Goal: Task Accomplishment & Management: Use online tool/utility

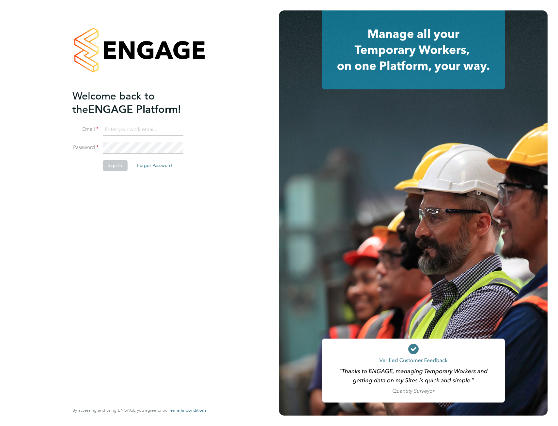
type input "[PERSON_NAME][EMAIL_ADDRESS][DOMAIN_NAME]"
click at [113, 168] on button "Sign In" at bounding box center [114, 165] width 25 height 10
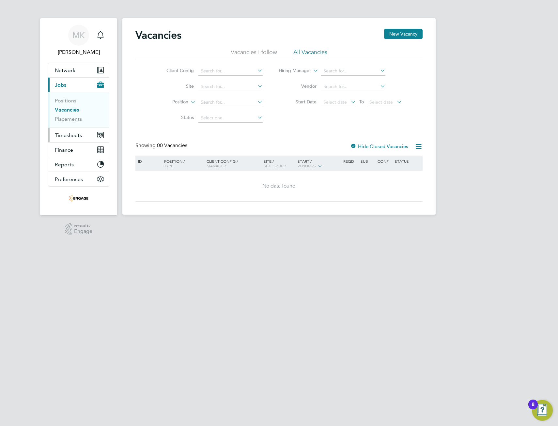
click at [73, 133] on span "Timesheets" at bounding box center [68, 135] width 27 height 6
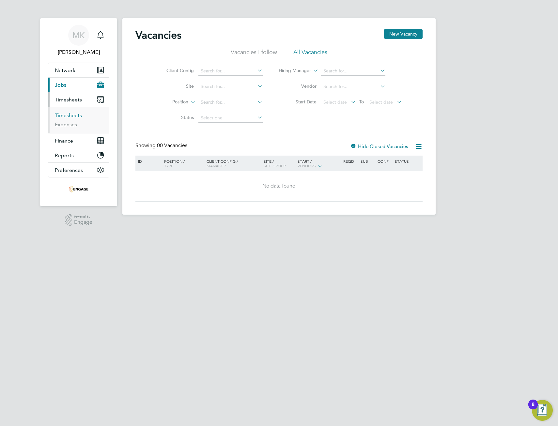
click at [71, 115] on link "Timesheets" at bounding box center [68, 115] width 27 height 6
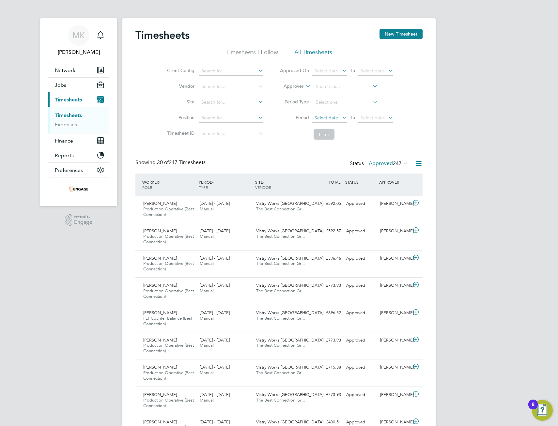
click at [339, 116] on span "Select date" at bounding box center [329, 118] width 35 height 9
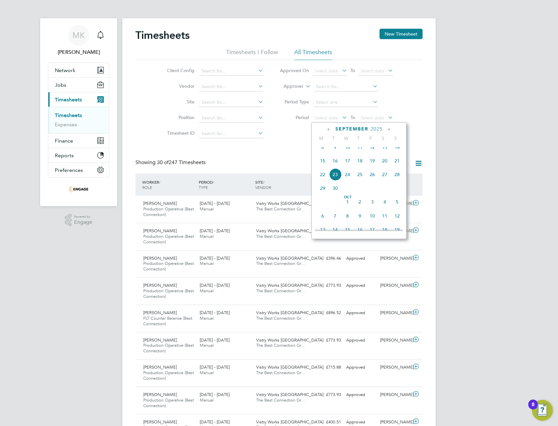
click at [322, 165] on span "15" at bounding box center [322, 161] width 12 height 12
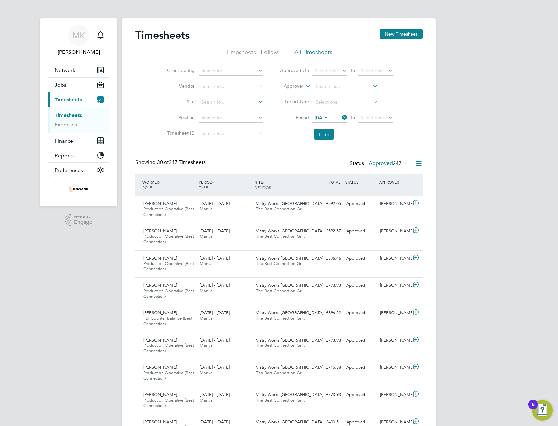
click at [386, 118] on icon at bounding box center [386, 117] width 0 height 9
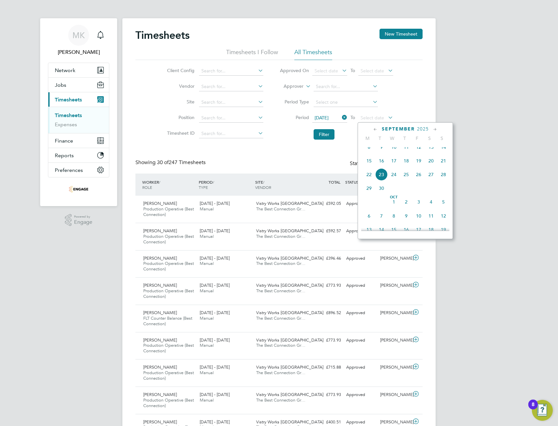
click at [444, 181] on span "28" at bounding box center [443, 174] width 12 height 12
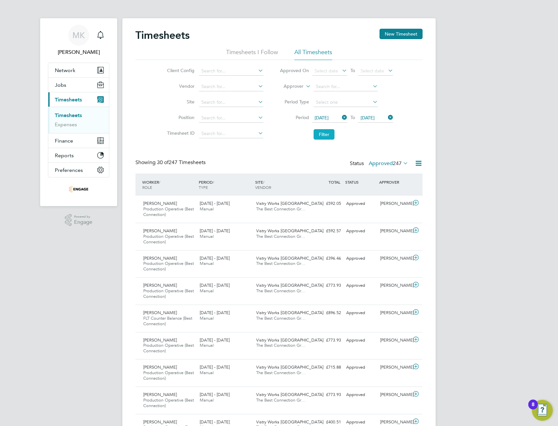
click at [326, 132] on button "Filter" at bounding box center [323, 134] width 21 height 10
click at [419, 163] on icon at bounding box center [418, 163] width 8 height 8
click at [377, 186] on ul "Export Timesheets Download Timesheets Report Download Missing Timesheets Report…" at bounding box center [378, 196] width 86 height 44
click at [418, 162] on icon at bounding box center [418, 163] width 8 height 8
click at [372, 189] on li "Download Timesheets Report" at bounding box center [378, 191] width 86 height 9
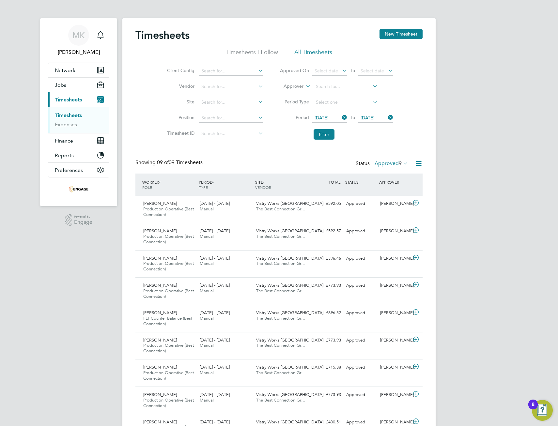
click at [534, 220] on div "MK Monika Kosiorowska Notifications Applications: Network Team Members Business…" at bounding box center [279, 232] width 558 height 465
click at [282, 206] on div "Vistry Works Warrington The Best Connection Gr…" at bounding box center [281, 206] width 56 height 16
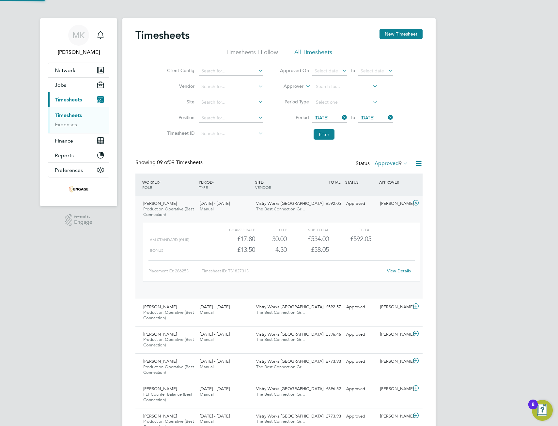
scroll to position [11, 64]
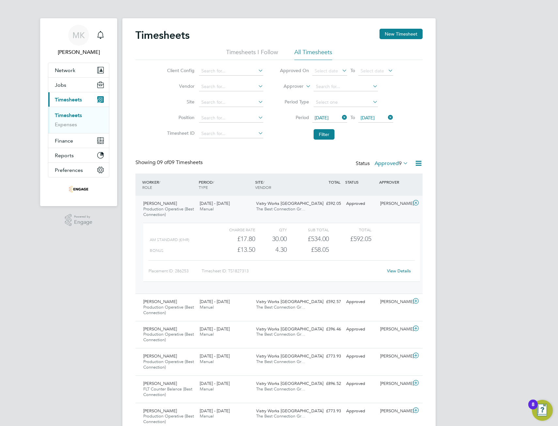
click at [397, 267] on div "View Details" at bounding box center [399, 271] width 32 height 10
click at [398, 271] on link "View Details" at bounding box center [399, 271] width 24 height 6
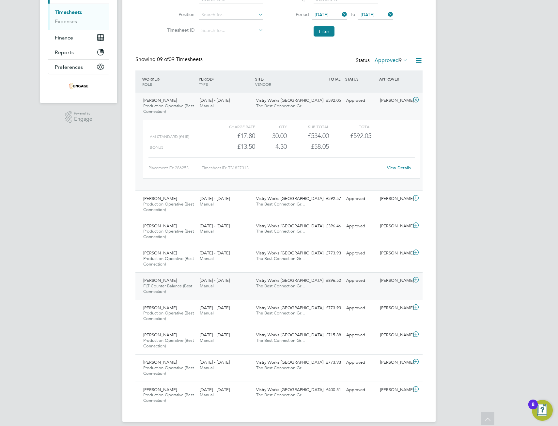
scroll to position [110, 0]
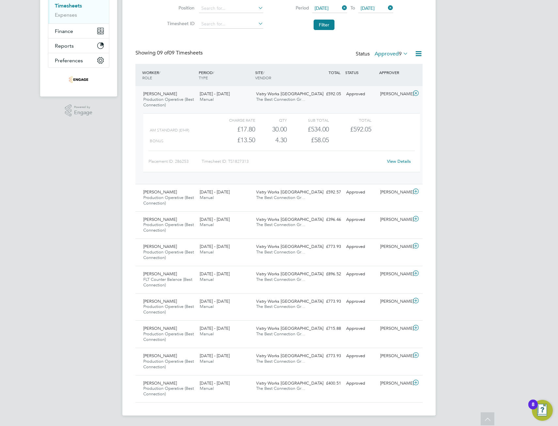
click at [416, 91] on icon at bounding box center [416, 93] width 8 height 5
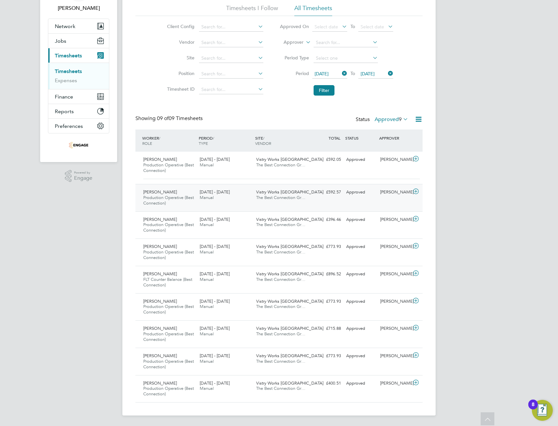
scroll to position [39, 0]
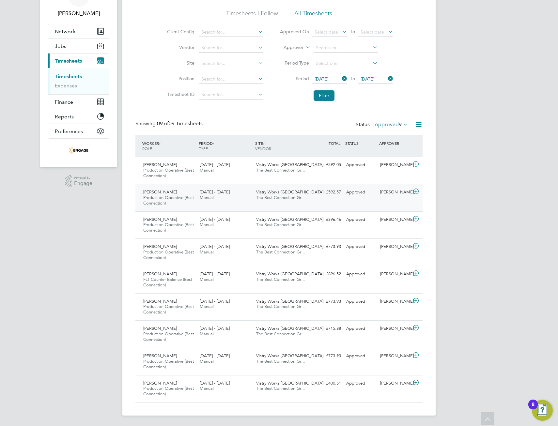
click at [399, 192] on div "Naomi Mutter" at bounding box center [394, 192] width 34 height 11
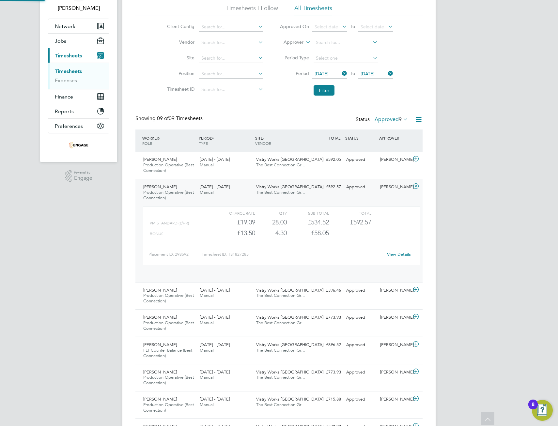
scroll to position [11, 64]
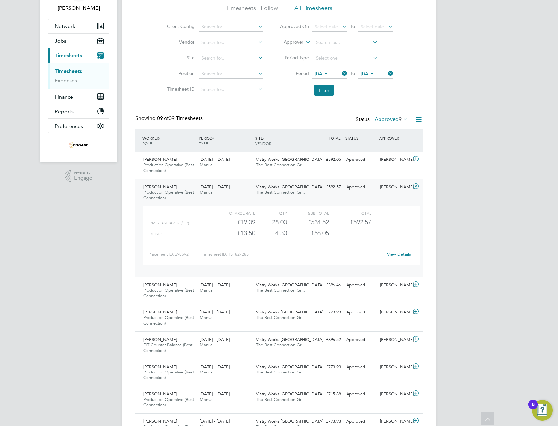
click at [401, 252] on link "View Details" at bounding box center [399, 254] width 24 height 6
click at [415, 184] on icon at bounding box center [416, 186] width 8 height 5
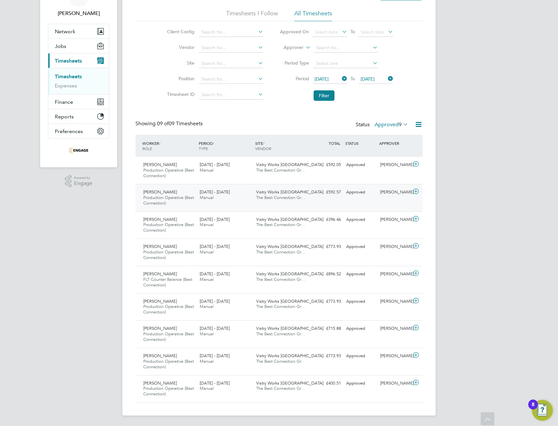
scroll to position [39, 0]
click at [392, 224] on div "Naomi Mutter" at bounding box center [394, 219] width 34 height 11
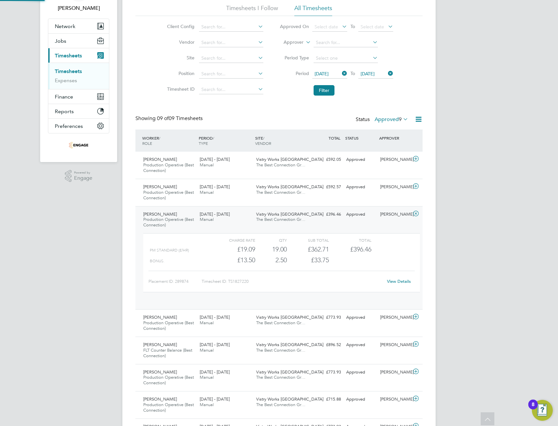
scroll to position [11, 64]
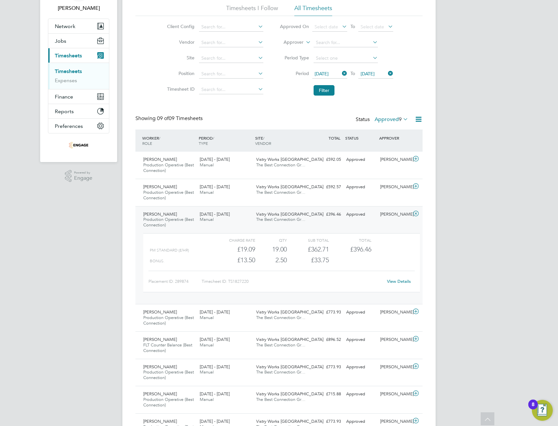
click at [395, 280] on link "View Details" at bounding box center [399, 281] width 24 height 6
click at [412, 212] on icon at bounding box center [416, 213] width 8 height 5
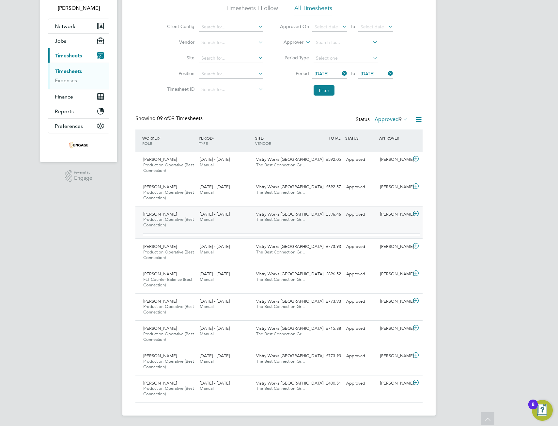
scroll to position [39, 0]
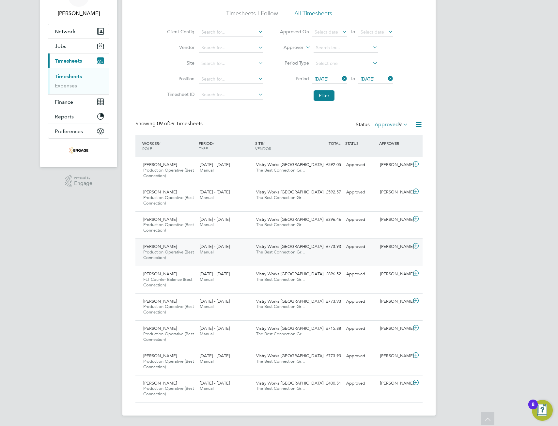
click at [394, 256] on div "Jake Harrison Production Operative (Best Connection) 15 - 21 Sep 2025 15 - 21 S…" at bounding box center [278, 251] width 287 height 27
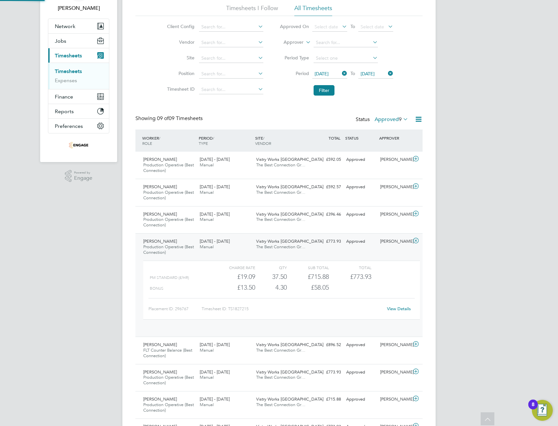
scroll to position [11, 64]
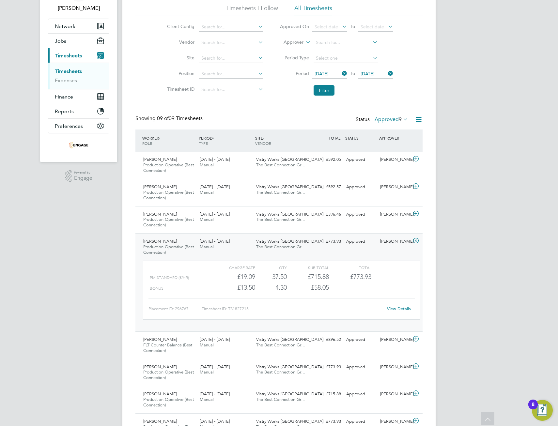
click at [404, 309] on link "View Details" at bounding box center [399, 309] width 24 height 6
click at [414, 240] on icon at bounding box center [416, 240] width 8 height 5
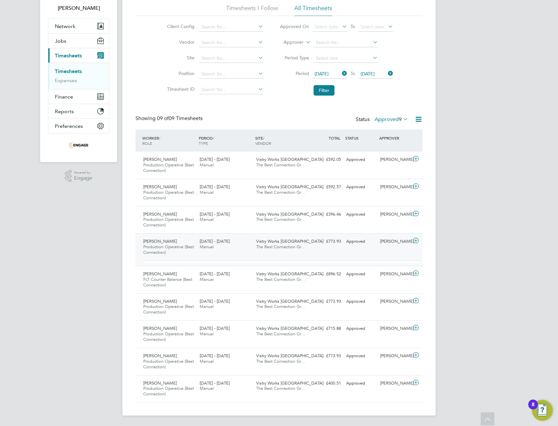
scroll to position [39, 0]
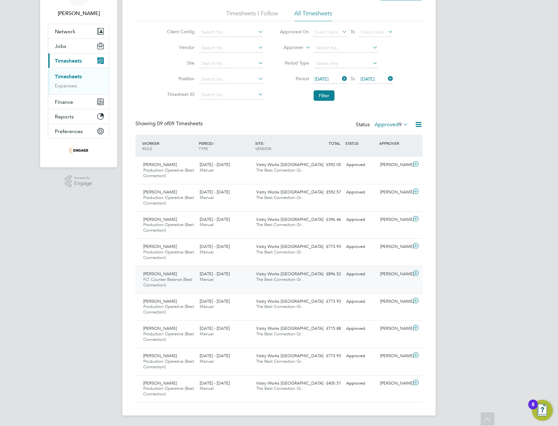
click at [395, 273] on div "Naomi Mutter" at bounding box center [394, 274] width 34 height 11
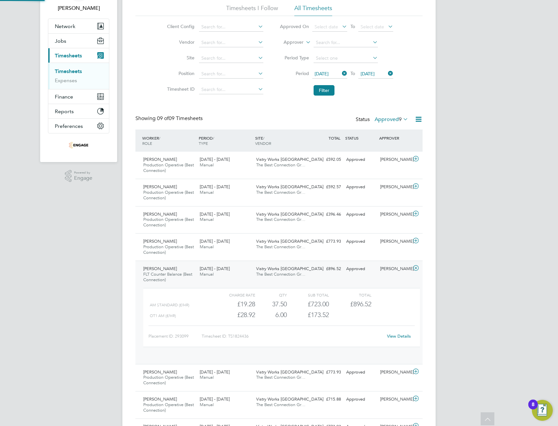
scroll to position [11, 64]
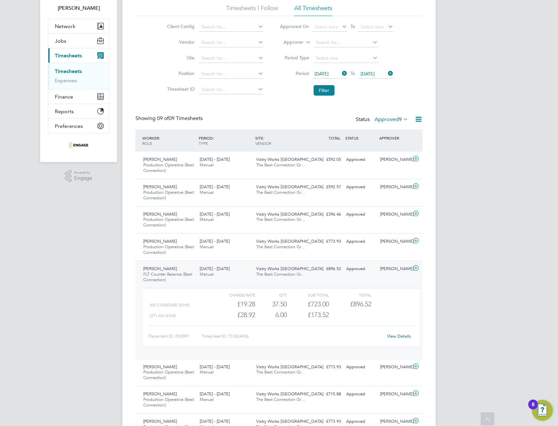
click at [393, 335] on link "View Details" at bounding box center [399, 336] width 24 height 6
click at [415, 267] on icon at bounding box center [416, 267] width 8 height 5
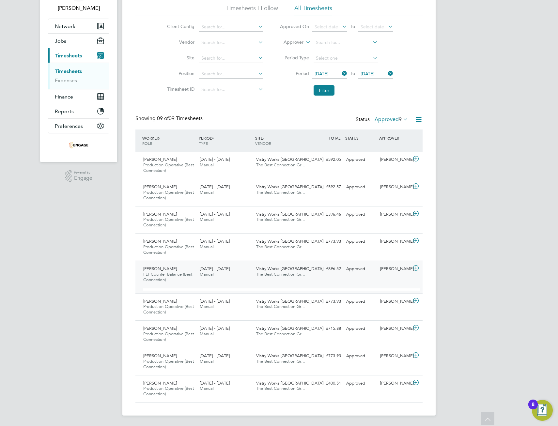
scroll to position [39, 0]
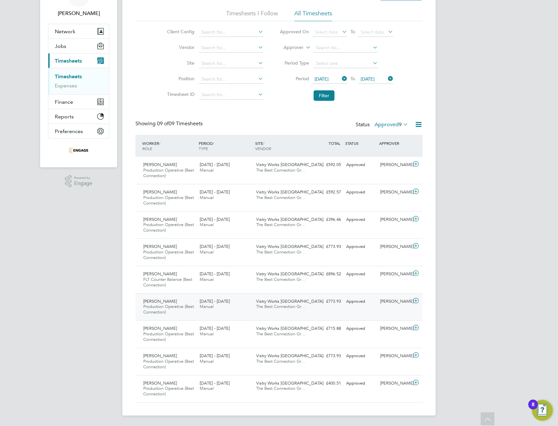
click at [297, 303] on span "Vistry Works Warrington" at bounding box center [289, 301] width 67 height 6
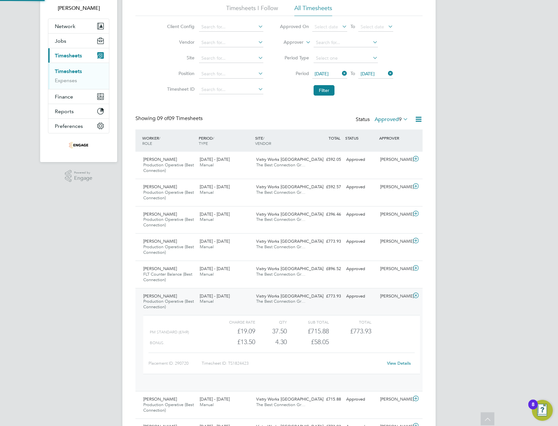
scroll to position [11, 64]
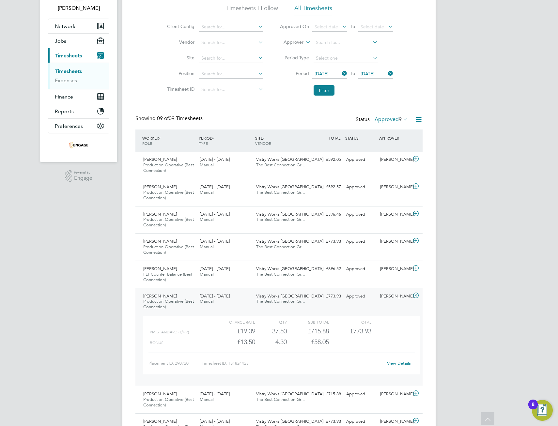
click at [402, 365] on link "View Details" at bounding box center [399, 363] width 24 height 6
click at [414, 293] on icon at bounding box center [416, 295] width 8 height 5
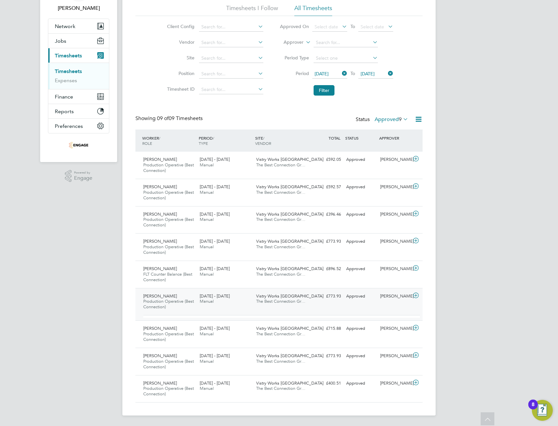
scroll to position [39, 0]
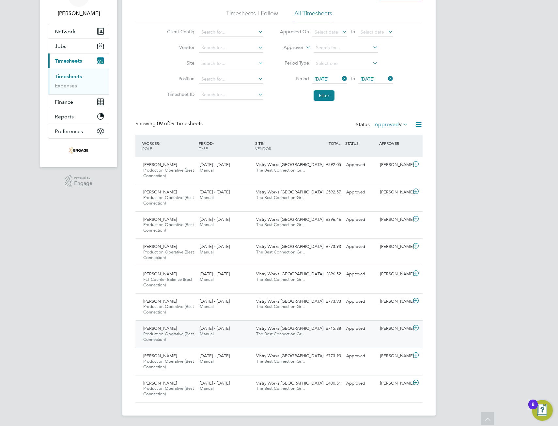
click at [384, 331] on div "Naomi Mutter" at bounding box center [394, 328] width 34 height 11
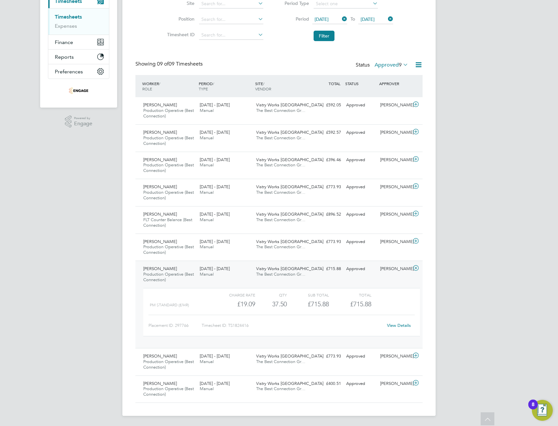
scroll to position [99, 0]
click at [400, 326] on link "View Details" at bounding box center [399, 325] width 24 height 6
click at [407, 268] on div "Naomi Mutter" at bounding box center [394, 268] width 34 height 11
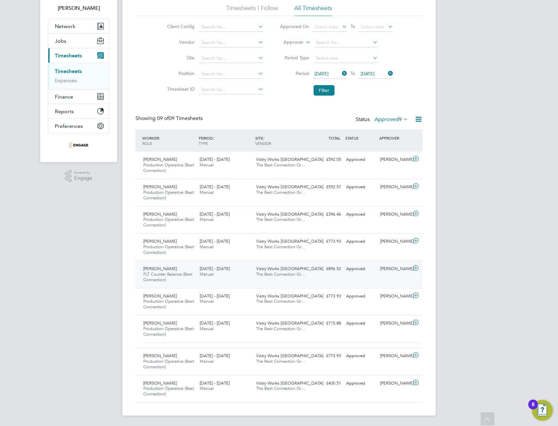
scroll to position [39, 0]
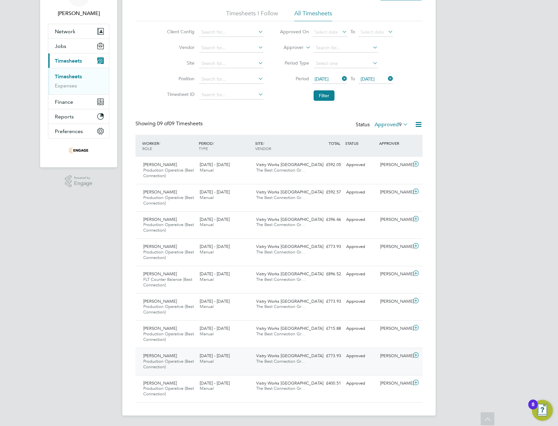
click at [391, 354] on div "Naomi Mutter" at bounding box center [394, 356] width 34 height 11
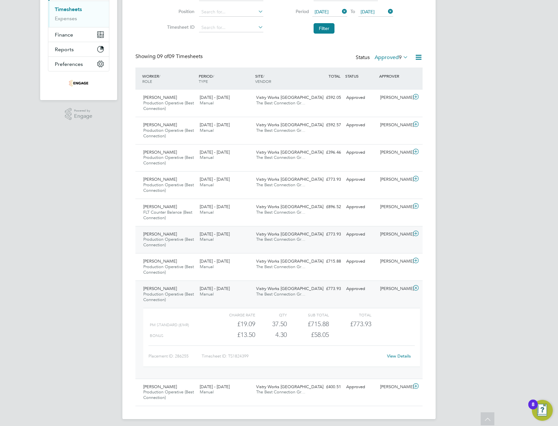
scroll to position [110, 0]
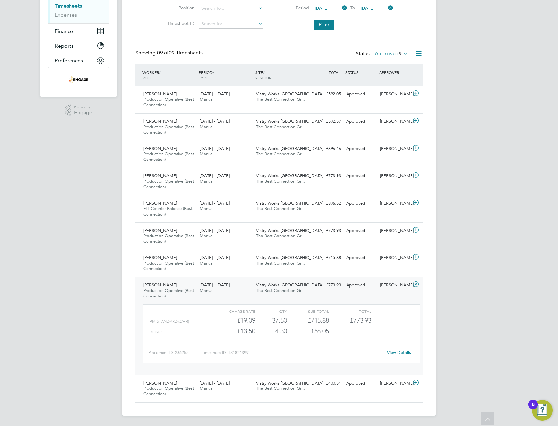
click at [401, 353] on link "View Details" at bounding box center [399, 353] width 24 height 6
click at [401, 282] on div "Naomi Mutter" at bounding box center [394, 285] width 34 height 11
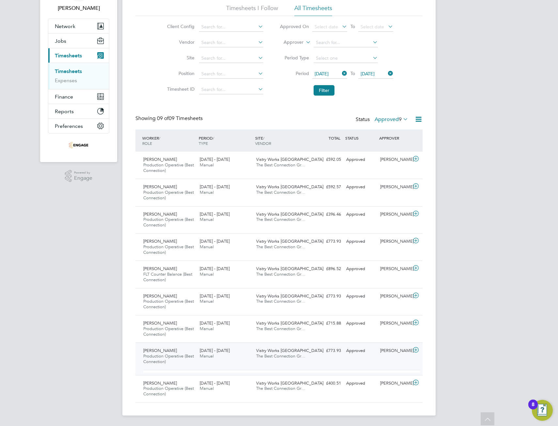
scroll to position [39, 0]
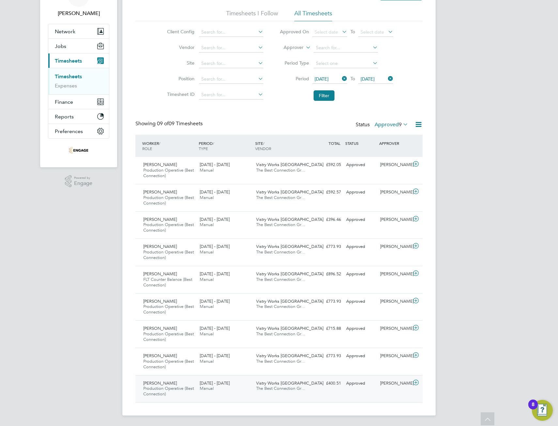
click at [391, 383] on div "Naomi Mutter" at bounding box center [394, 383] width 34 height 11
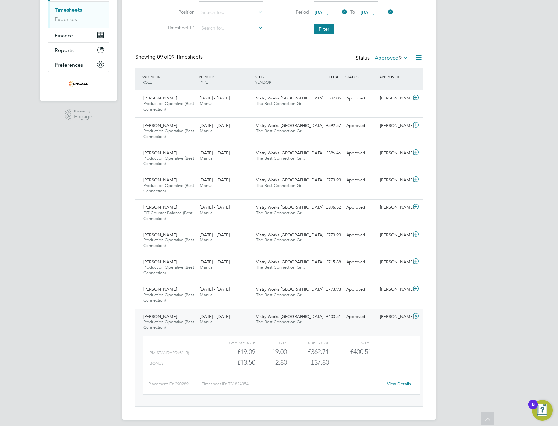
scroll to position [110, 0]
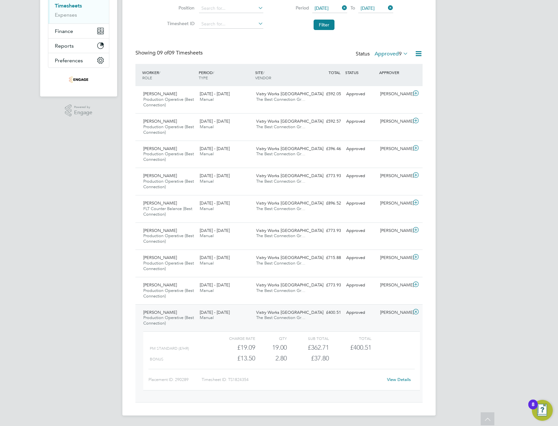
click at [407, 382] on link "View Details" at bounding box center [399, 380] width 24 height 6
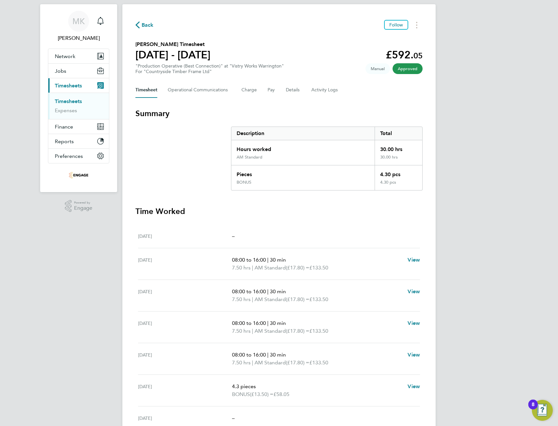
scroll to position [33, 0]
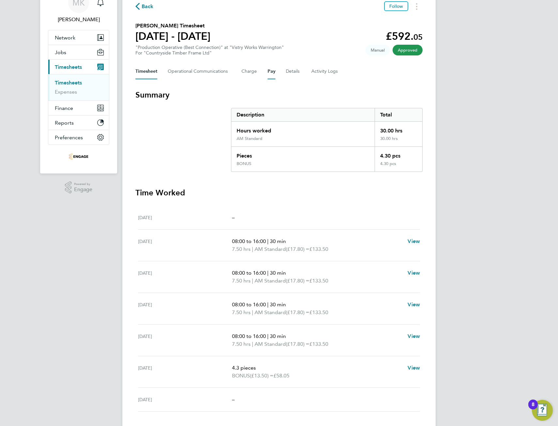
click at [271, 70] on button "Pay" at bounding box center [271, 72] width 8 height 16
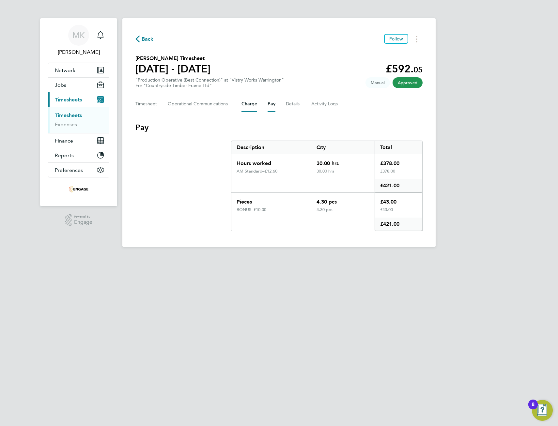
click at [250, 103] on button "Charge" at bounding box center [249, 104] width 16 height 16
click at [269, 105] on button "Pay" at bounding box center [271, 104] width 8 height 16
click at [248, 104] on button "Charge" at bounding box center [249, 104] width 16 height 16
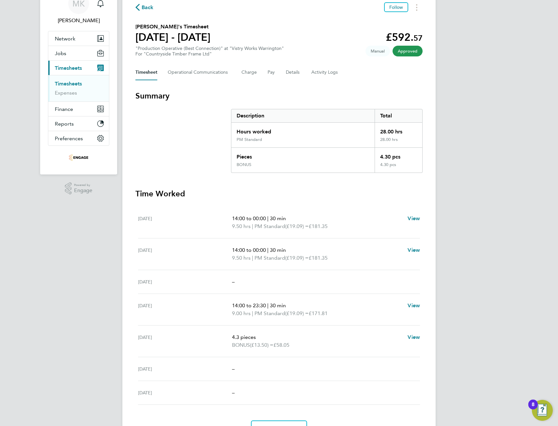
scroll to position [33, 0]
click at [270, 69] on button "Pay" at bounding box center [271, 72] width 8 height 16
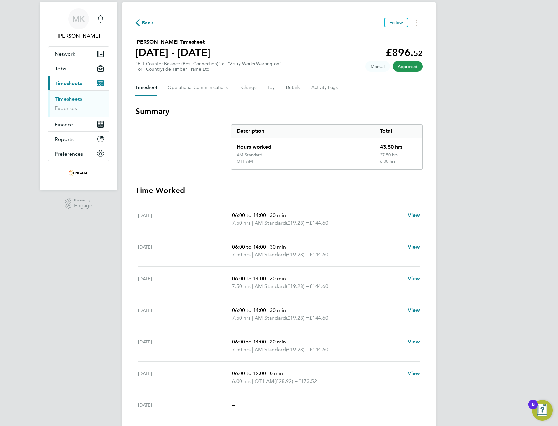
scroll to position [65, 0]
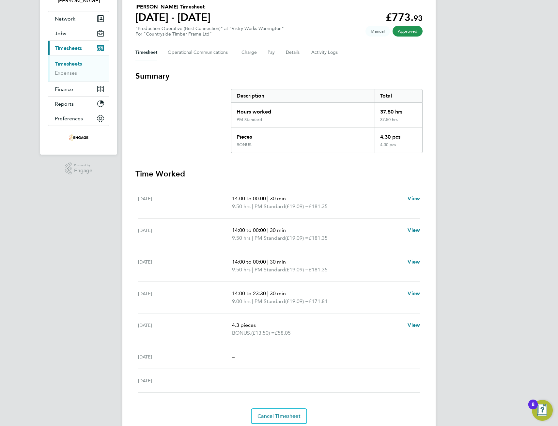
scroll to position [65, 0]
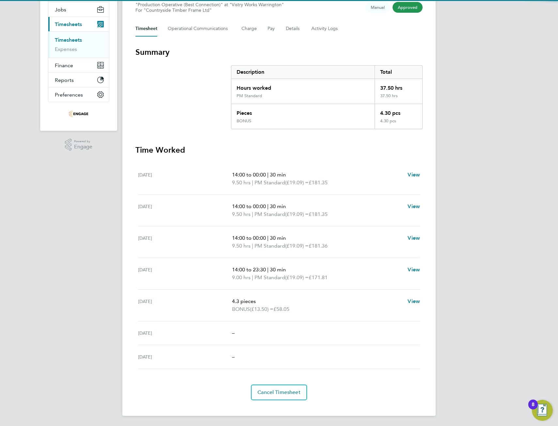
scroll to position [76, 0]
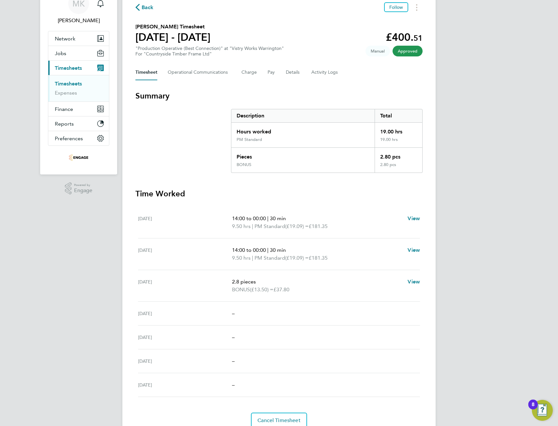
scroll to position [33, 0]
